Goal: Find specific page/section: Find specific page/section

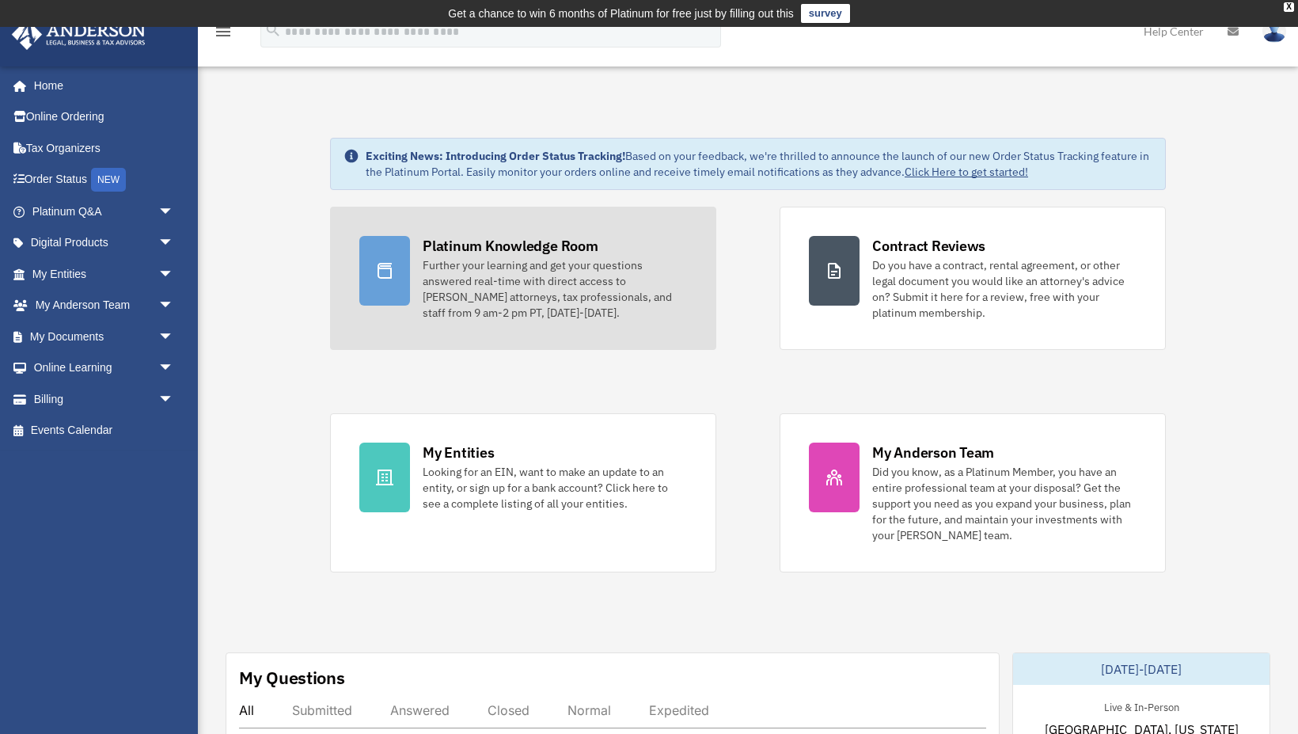
click at [507, 287] on div "Further your learning and get your questions answered real-time with direct acc…" at bounding box center [555, 288] width 264 height 63
click at [526, 274] on div "Further your learning and get your questions answered real-time with direct acc…" at bounding box center [555, 288] width 264 height 63
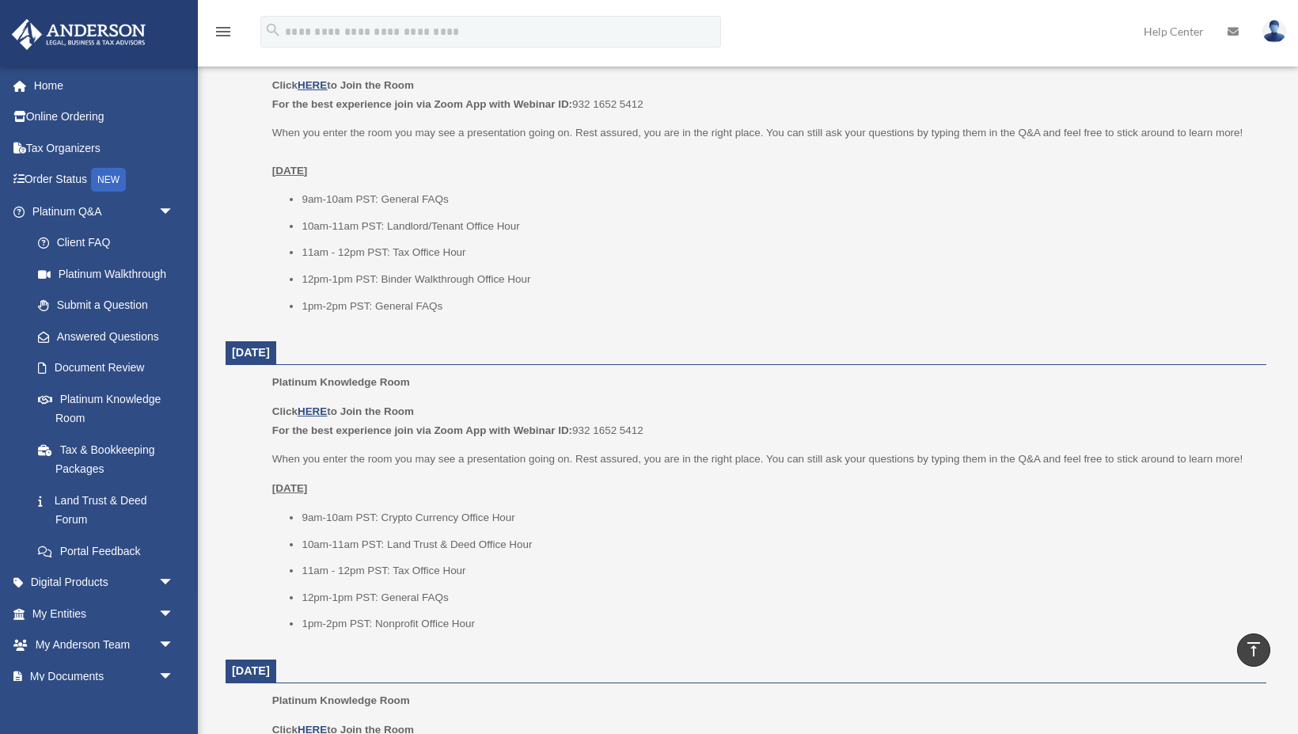
scroll to position [704, 0]
click at [103, 365] on link "Document Review" at bounding box center [110, 368] width 176 height 32
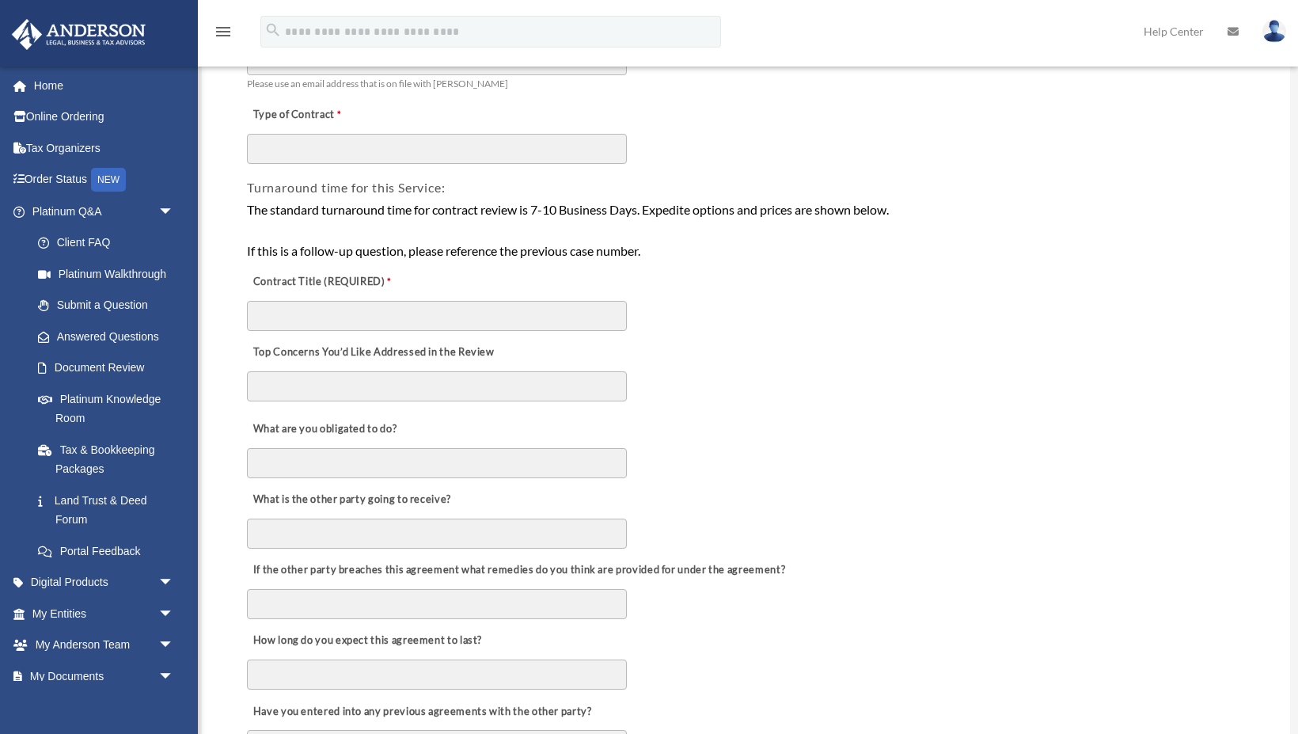
scroll to position [260, 0]
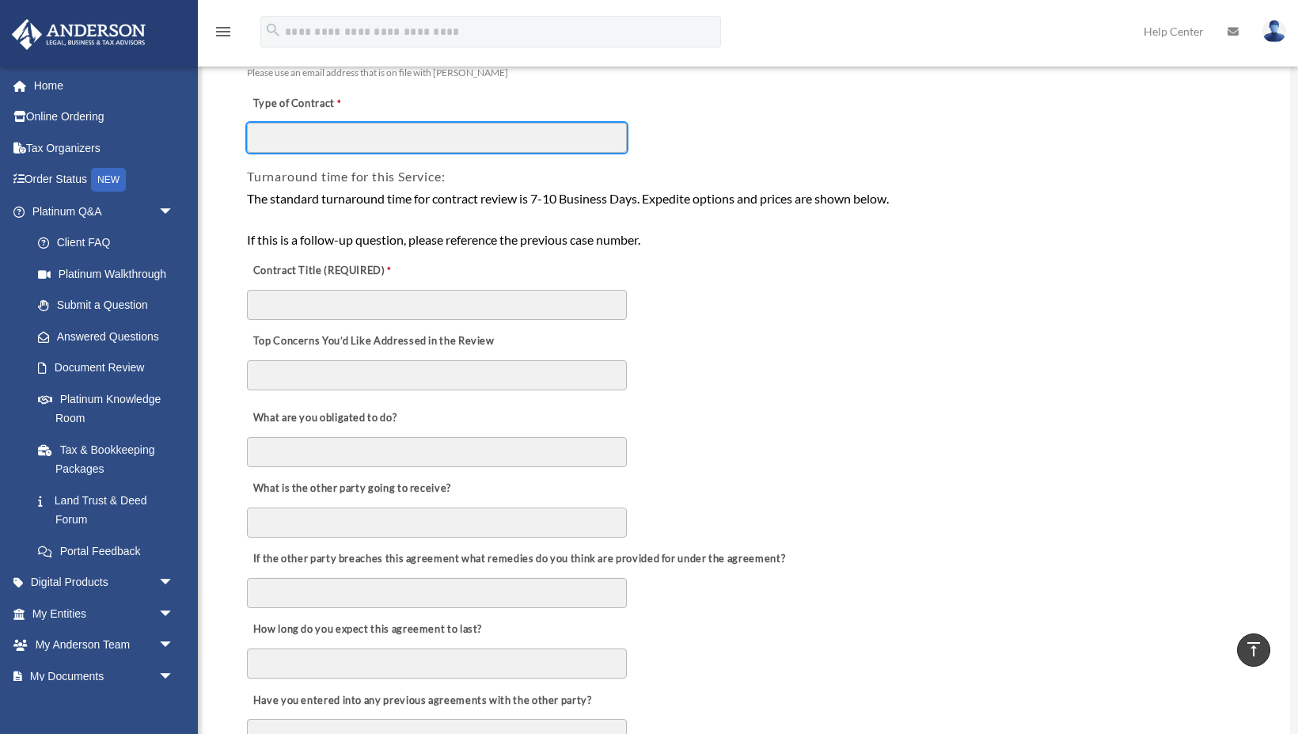
click at [408, 137] on input "Type of Contract" at bounding box center [437, 138] width 380 height 30
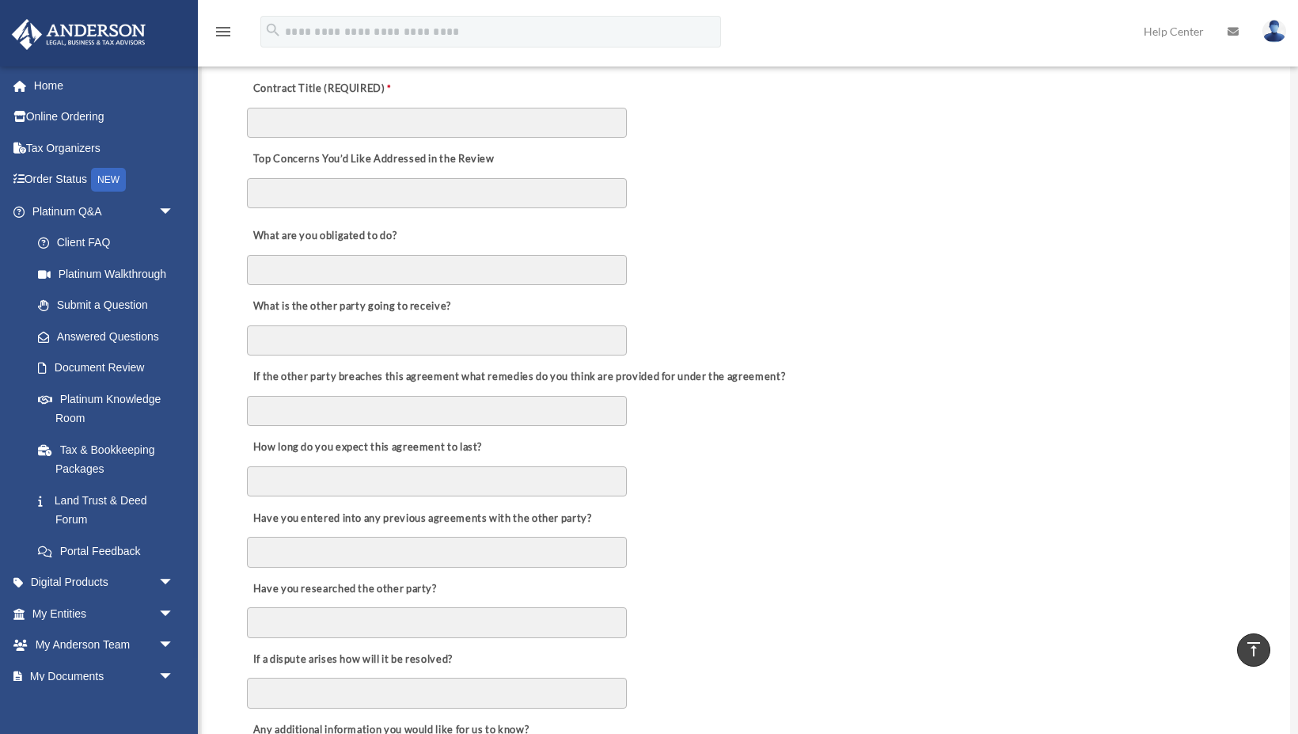
scroll to position [1479, 0]
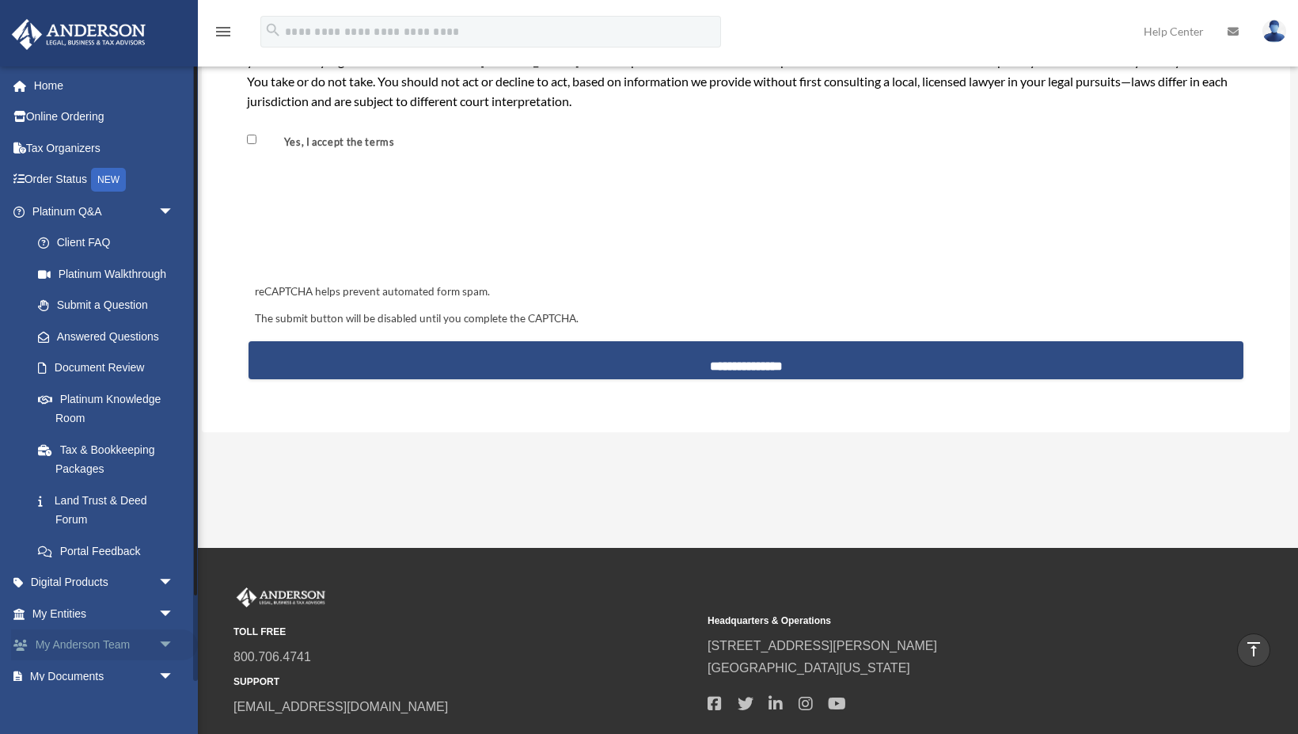
click at [173, 637] on span "arrow_drop_down" at bounding box center [174, 645] width 32 height 32
click at [120, 665] on link "My Anderson Team" at bounding box center [110, 676] width 176 height 32
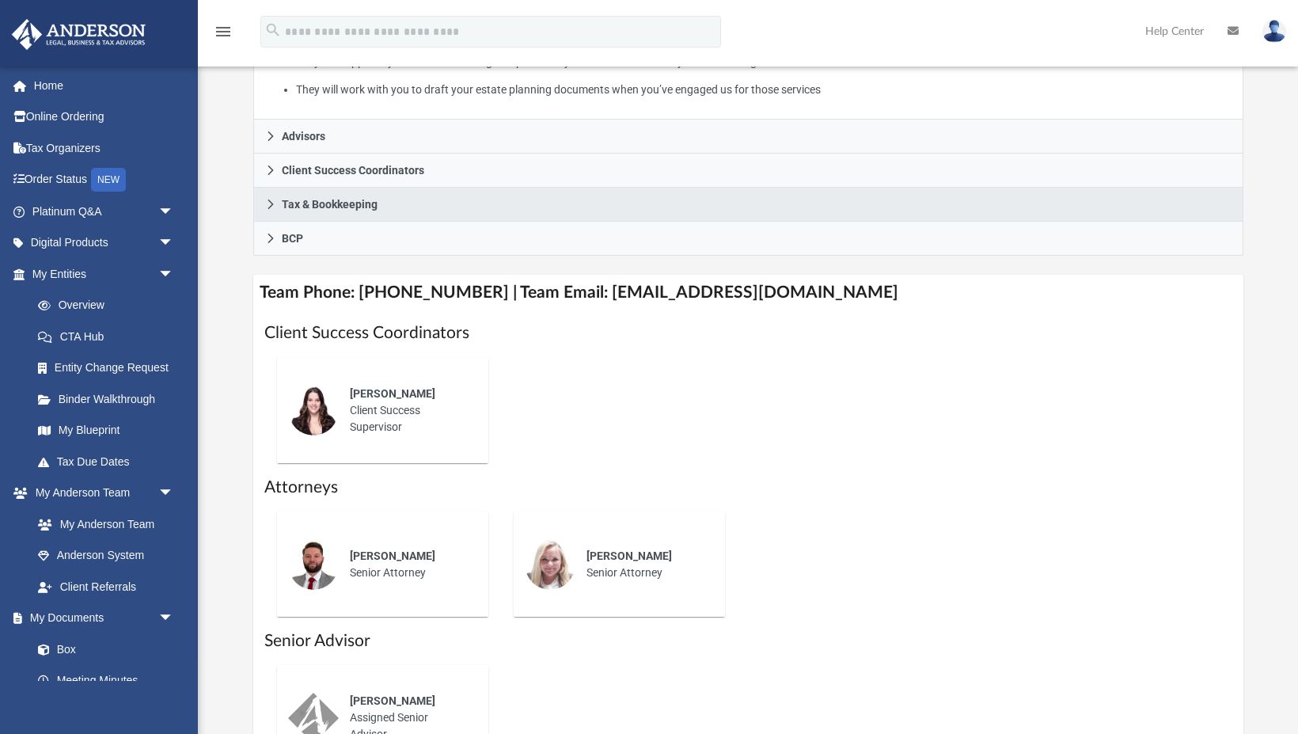
scroll to position [659, 0]
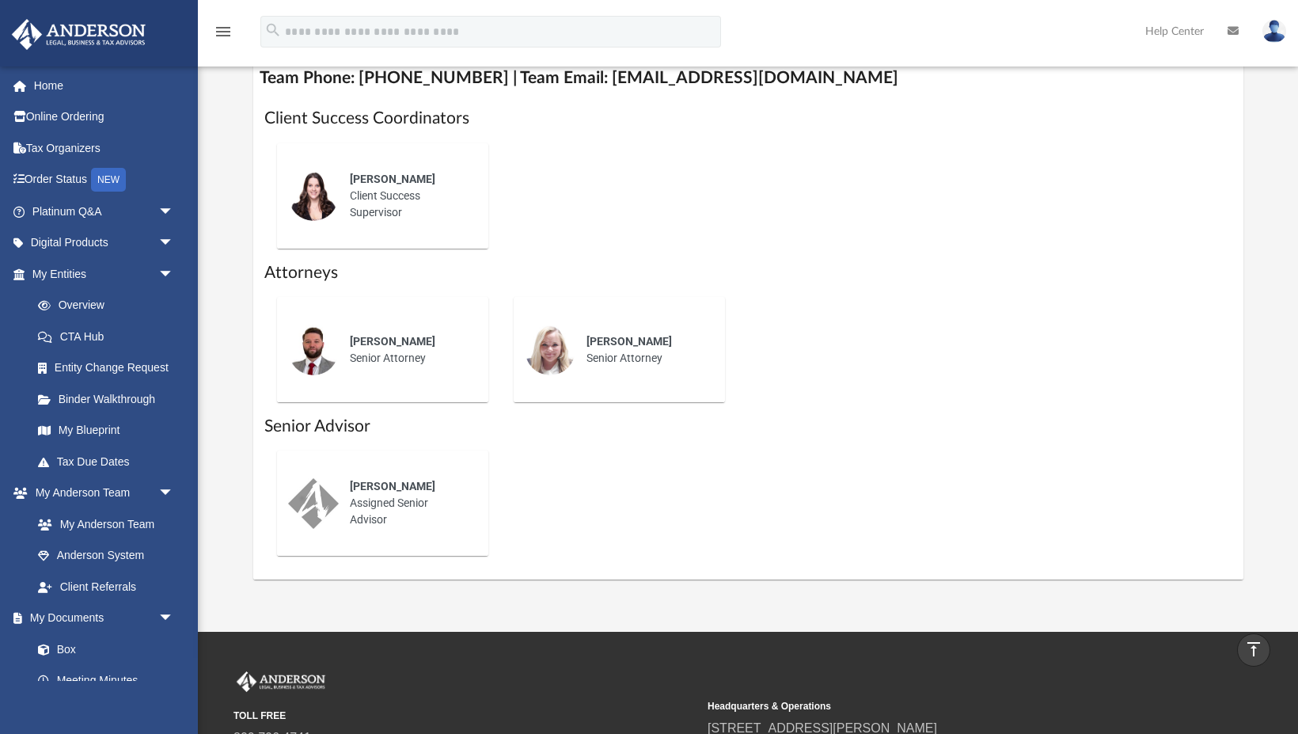
click at [313, 342] on img at bounding box center [313, 350] width 51 height 51
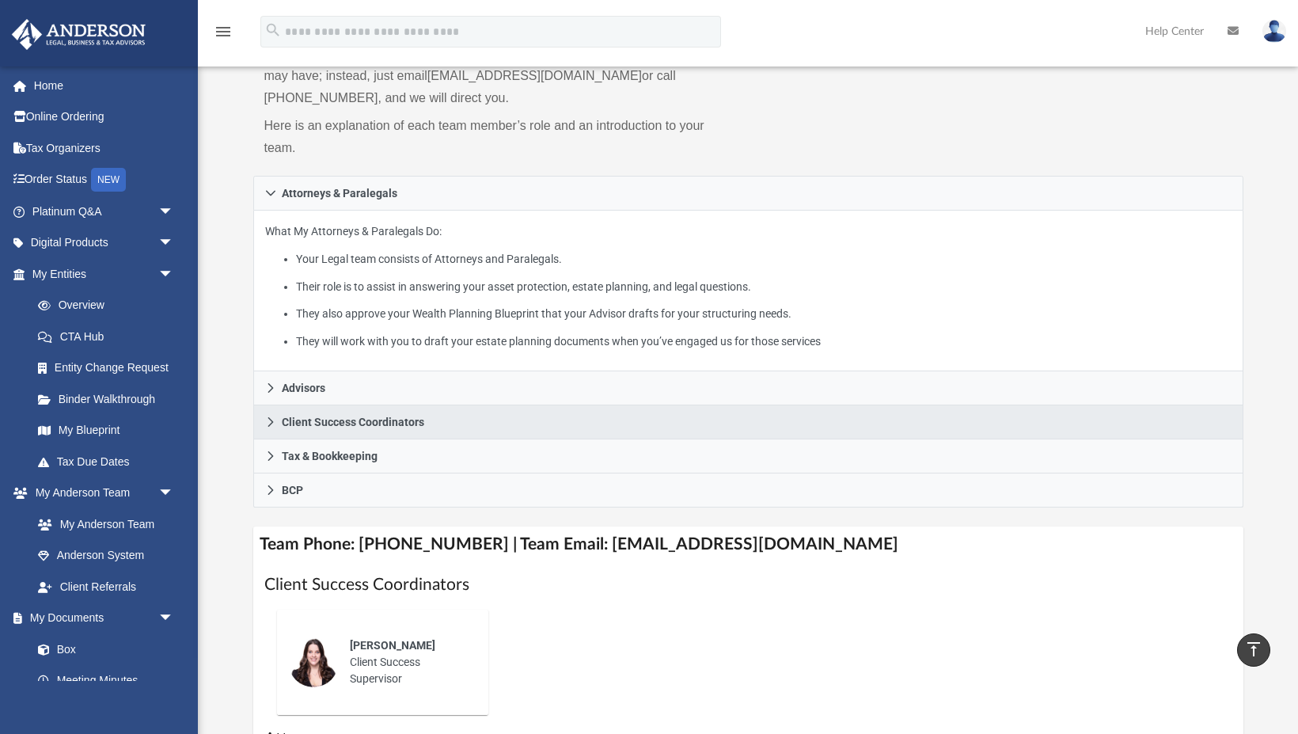
scroll to position [194, 0]
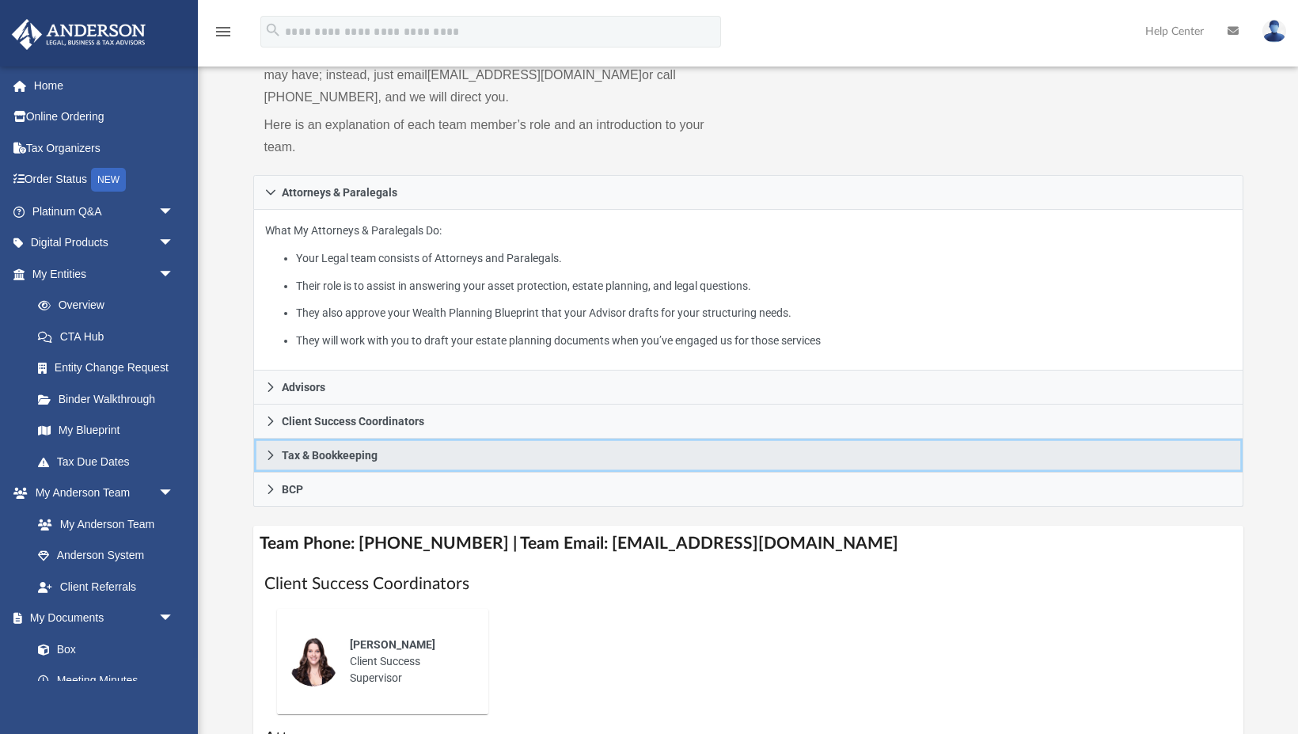
click at [269, 453] on icon at bounding box center [270, 455] width 11 height 11
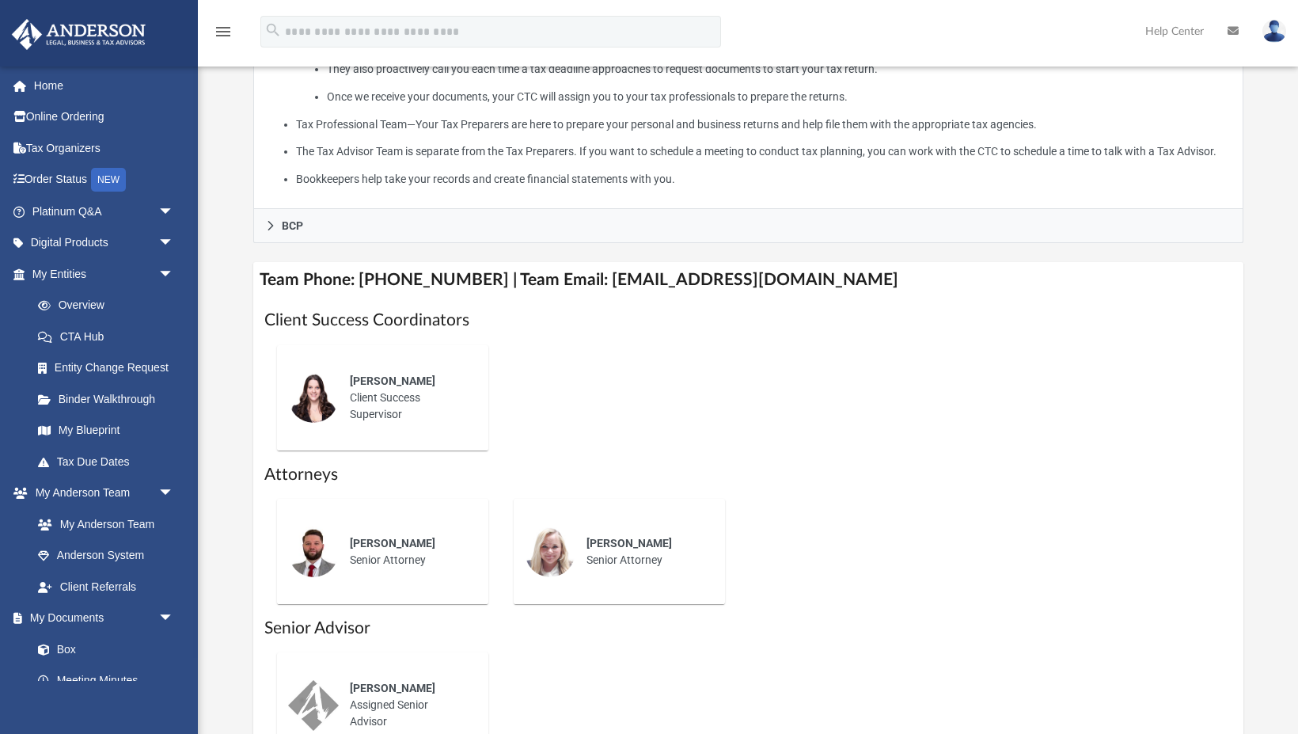
scroll to position [564, 0]
